Goal: Information Seeking & Learning: Learn about a topic

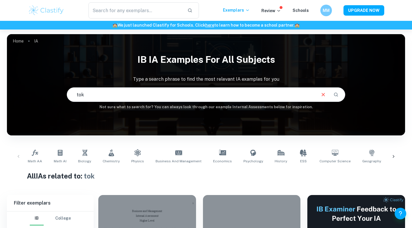
scroll to position [58, 0]
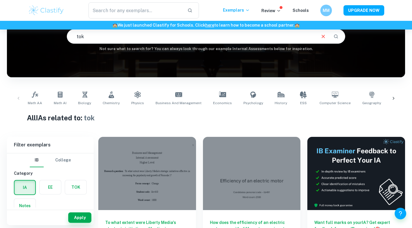
click at [70, 192] on label "button" at bounding box center [75, 187] width 21 height 14
click at [0, 0] on input "radio" at bounding box center [0, 0] width 0 height 0
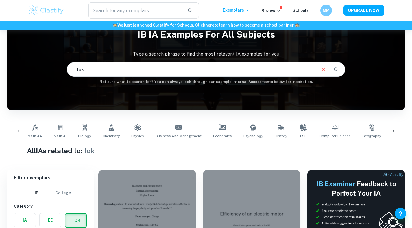
scroll to position [0, 0]
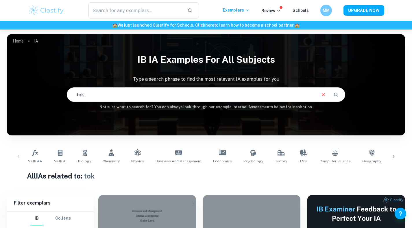
click at [101, 90] on input "tok" at bounding box center [191, 95] width 249 height 16
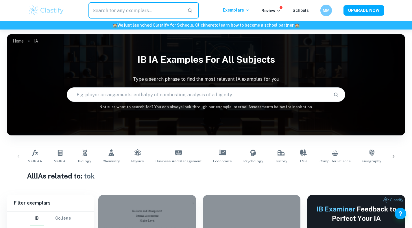
click at [94, 10] on input "text" at bounding box center [136, 10] width 95 height 16
type input "TOK essay"
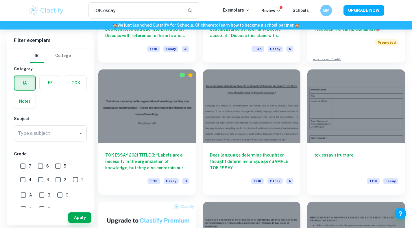
scroll to position [126, 0]
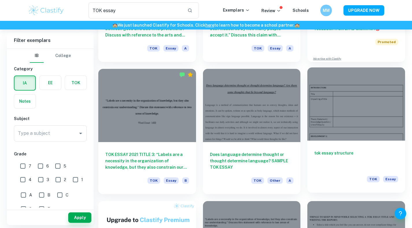
click at [329, 116] on div at bounding box center [357, 103] width 98 height 73
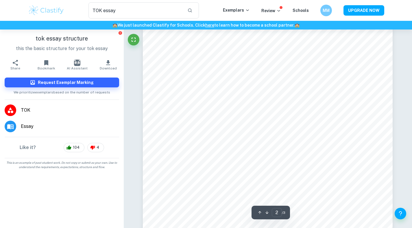
scroll to position [437, 0]
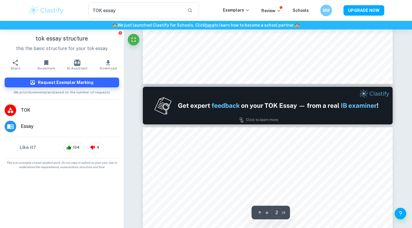
type input "1"
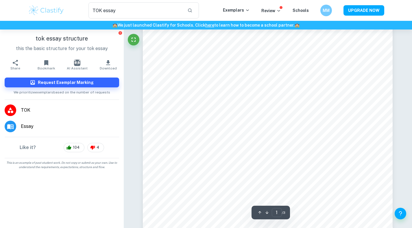
scroll to position [0, 0]
